Goal: Task Accomplishment & Management: Complete application form

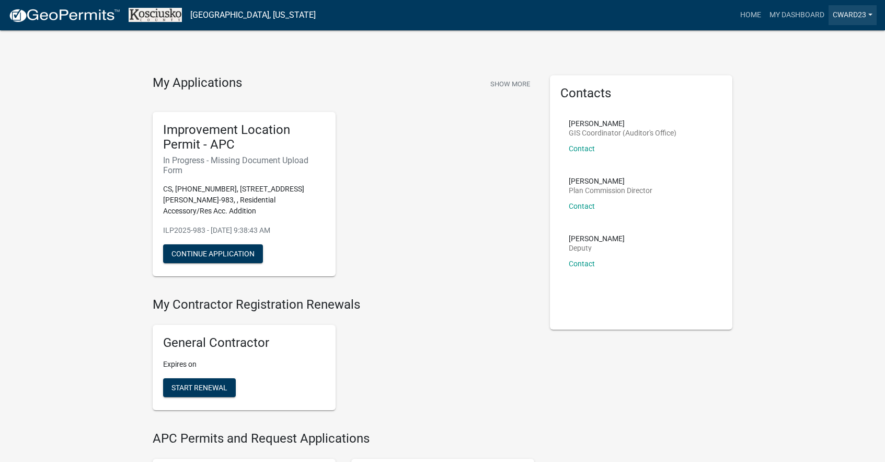
click at [846, 15] on link "cward23" at bounding box center [853, 15] width 48 height 20
click at [794, 14] on link "My Dashboard" at bounding box center [796, 15] width 63 height 20
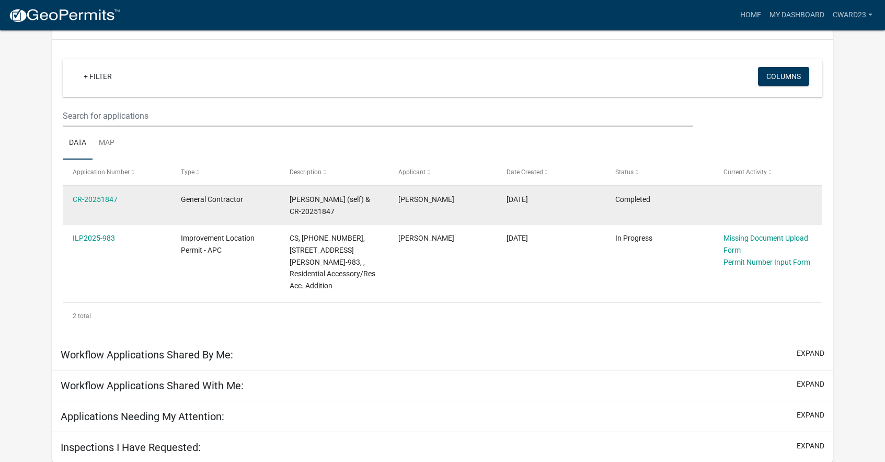
scroll to position [93, 0]
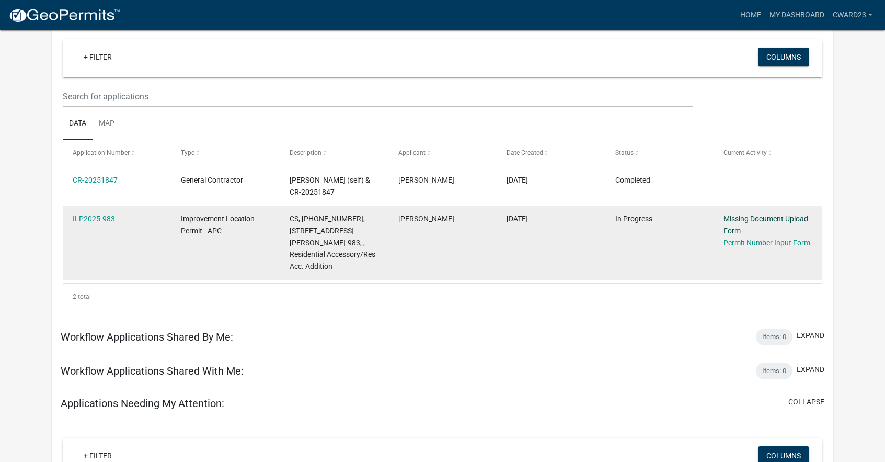
click at [771, 218] on link "Missing Document Upload Form" at bounding box center [766, 224] width 85 height 20
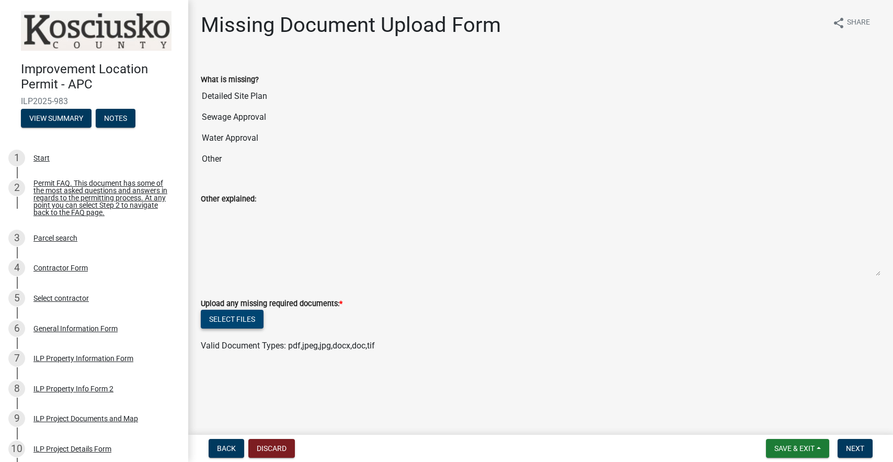
click at [253, 321] on button "Select files" at bounding box center [232, 319] width 63 height 19
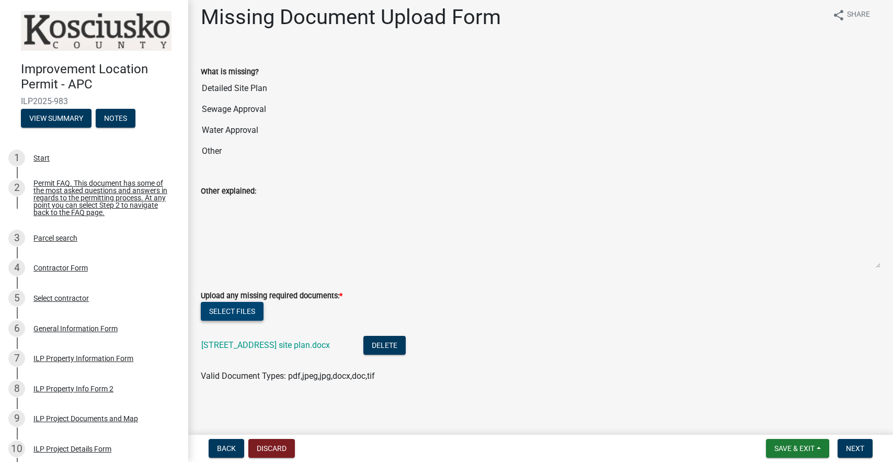
scroll to position [10, 0]
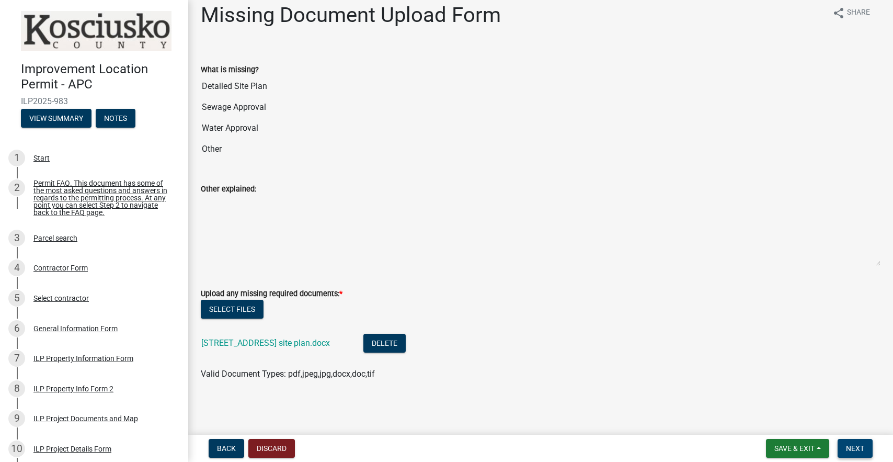
click at [863, 447] on span "Next" at bounding box center [855, 448] width 18 height 8
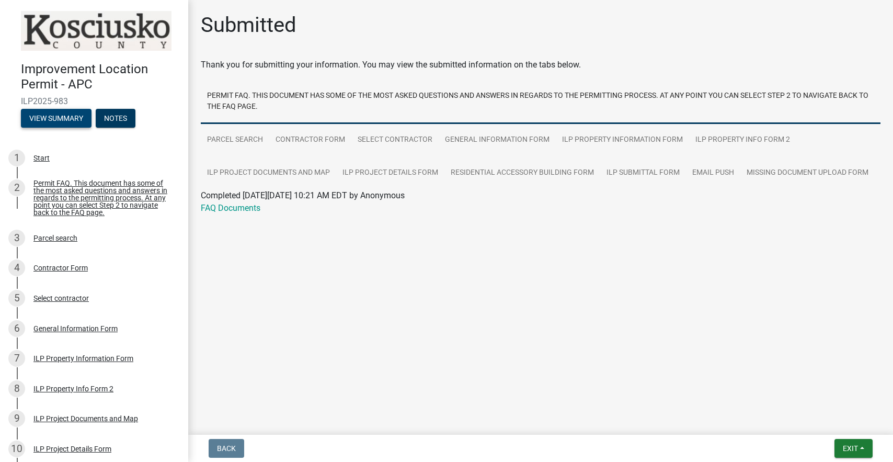
click at [67, 113] on button "View Summary" at bounding box center [56, 118] width 71 height 19
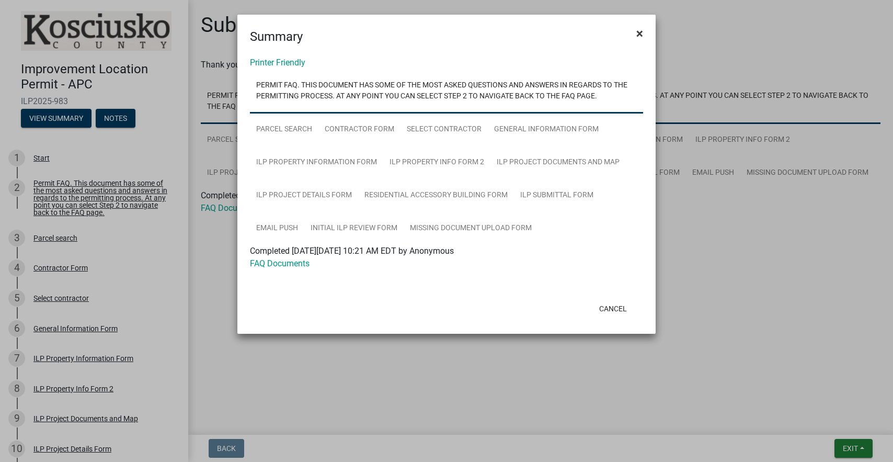
click at [639, 32] on span "×" at bounding box center [639, 33] width 7 height 15
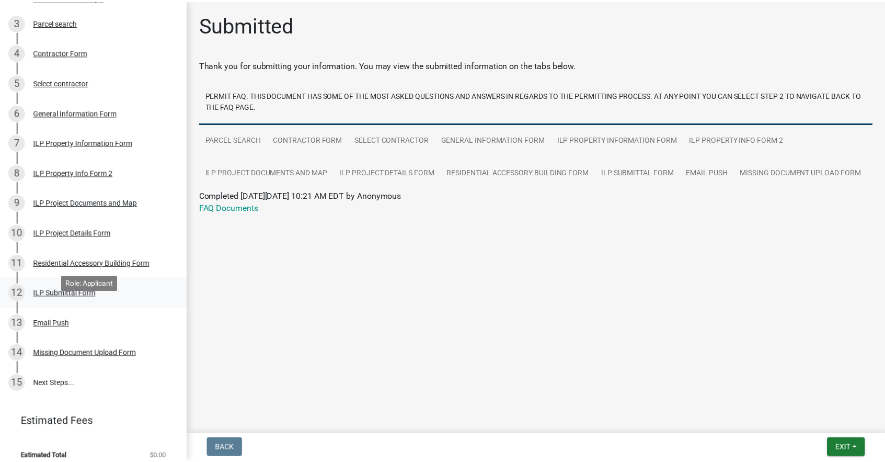
scroll to position [232, 0]
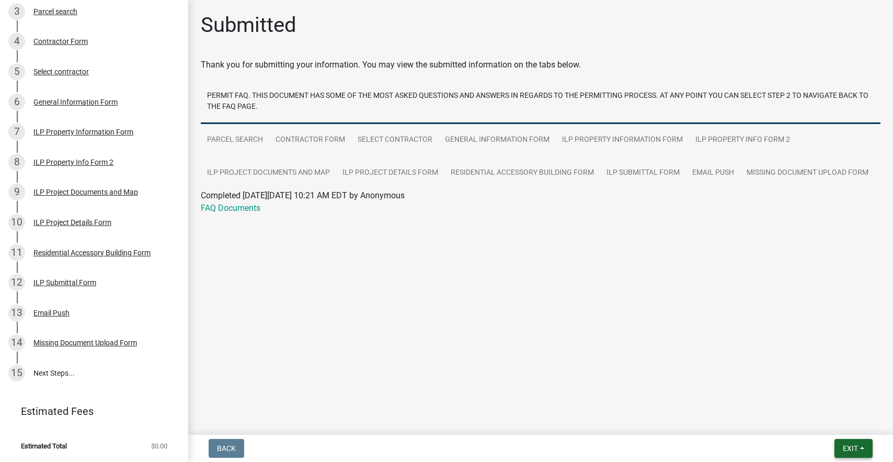
click at [851, 445] on span "Exit" at bounding box center [850, 448] width 15 height 8
click at [835, 421] on button "Save & Exit" at bounding box center [831, 420] width 84 height 25
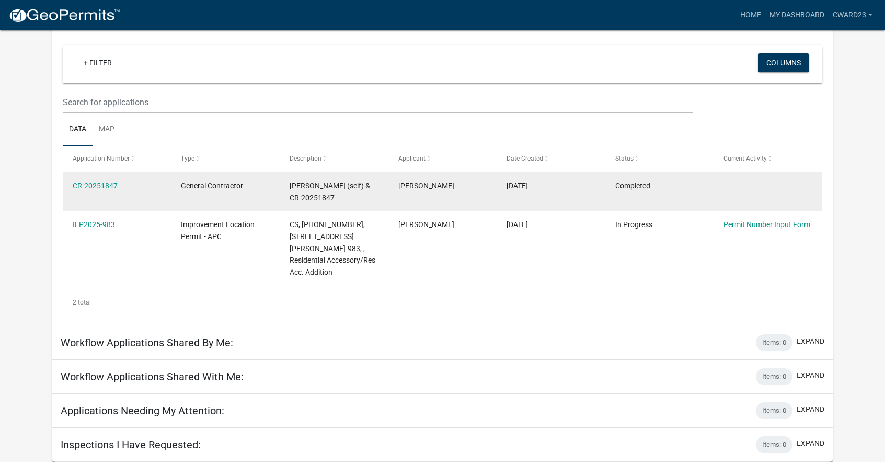
scroll to position [87, 0]
click at [94, 187] on link "CR-20251847" at bounding box center [95, 185] width 45 height 8
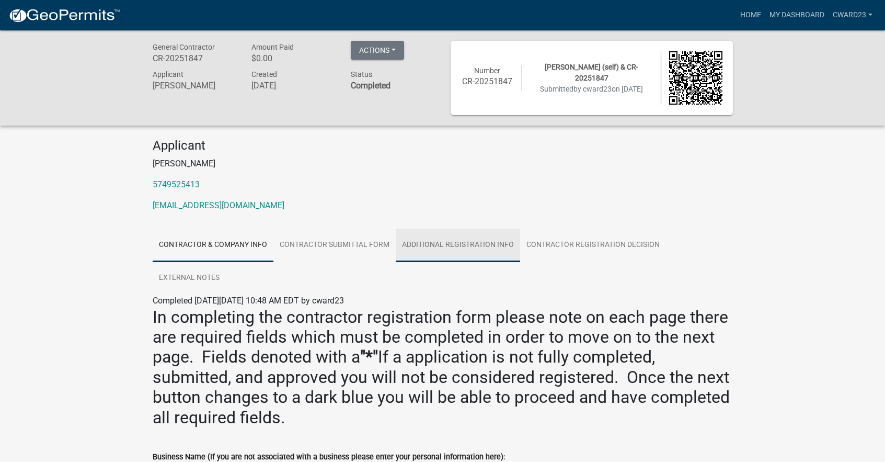
click at [442, 244] on link "Additional Registration Info" at bounding box center [458, 244] width 124 height 33
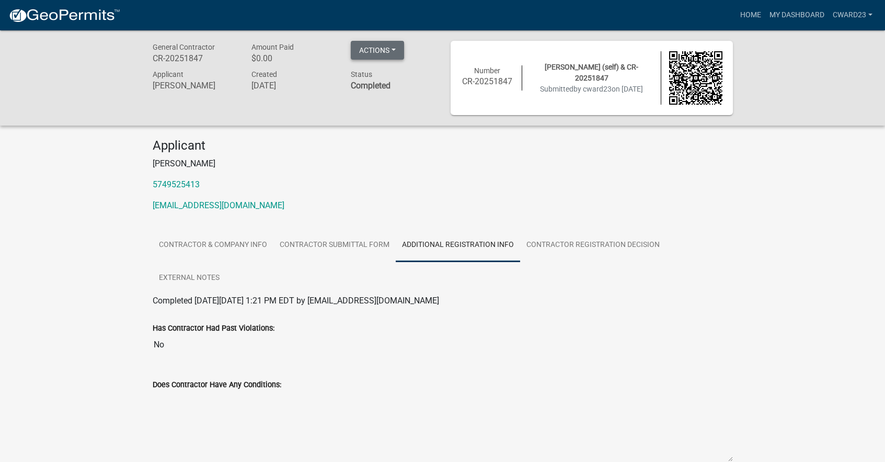
click at [396, 45] on button "Actions" at bounding box center [377, 50] width 53 height 19
click at [413, 159] on p "[PERSON_NAME]" at bounding box center [443, 163] width 580 height 13
click at [822, 16] on link "My Dashboard" at bounding box center [796, 15] width 63 height 20
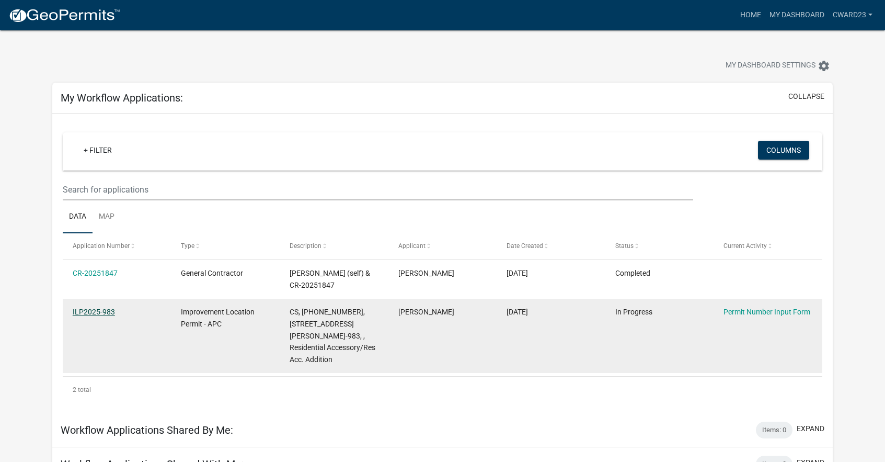
click at [97, 308] on link "ILP2025-983" at bounding box center [94, 311] width 42 height 8
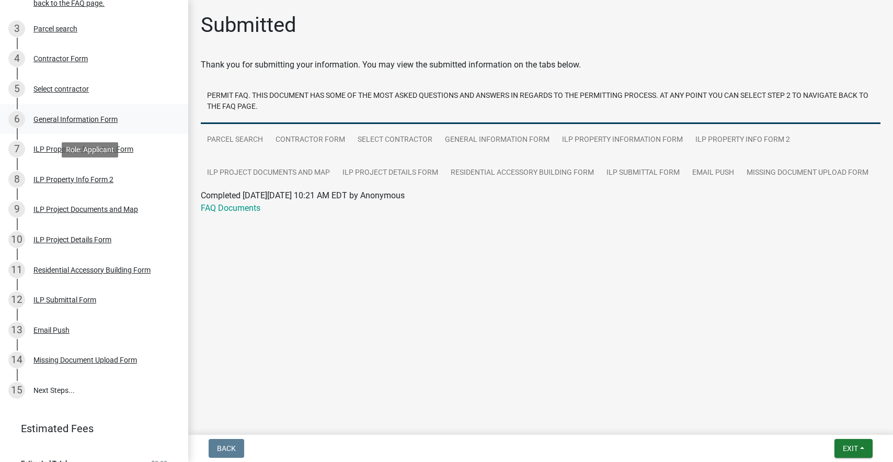
scroll to position [232, 0]
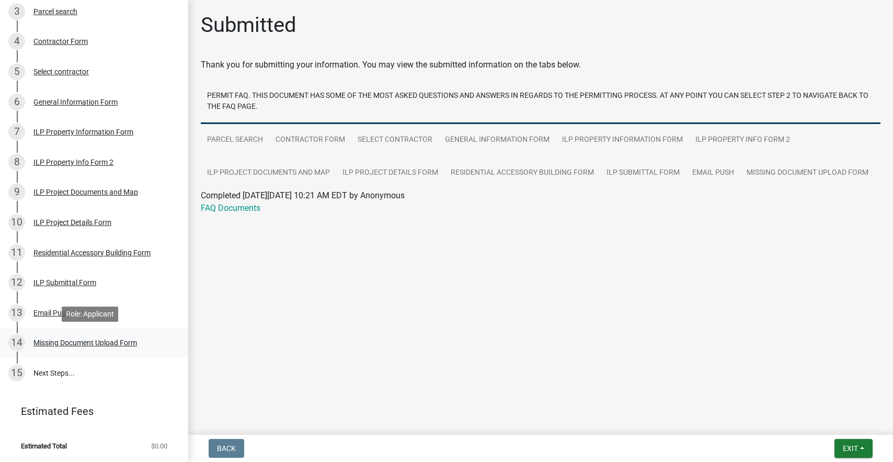
click at [88, 342] on div "Missing Document Upload Form" at bounding box center [85, 342] width 104 height 7
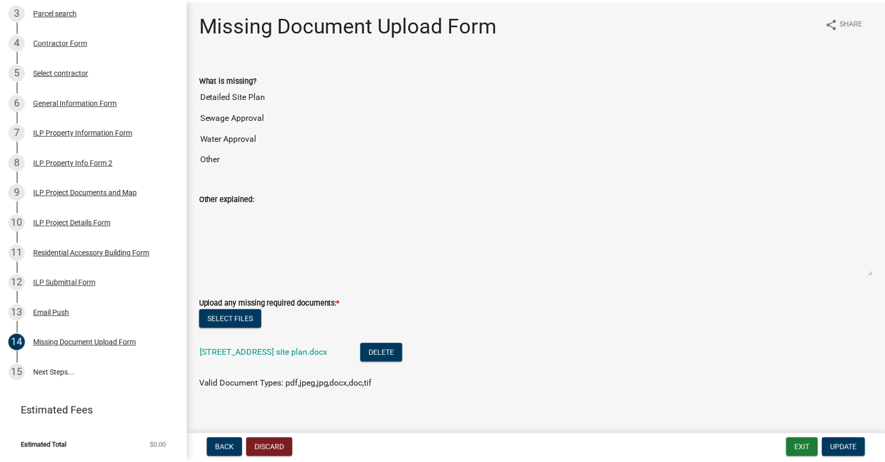
scroll to position [10, 0]
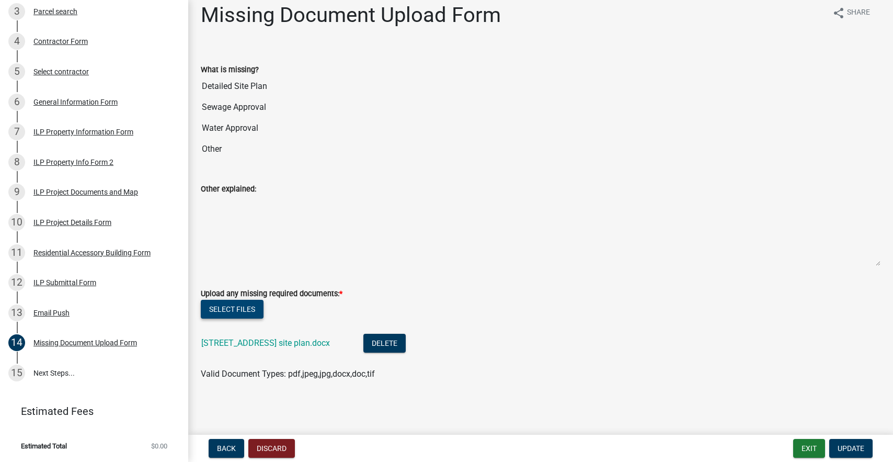
click at [239, 312] on button "Select files" at bounding box center [232, 309] width 63 height 19
click at [803, 447] on button "Exit" at bounding box center [809, 448] width 32 height 19
